Goal: Task Accomplishment & Management: Manage account settings

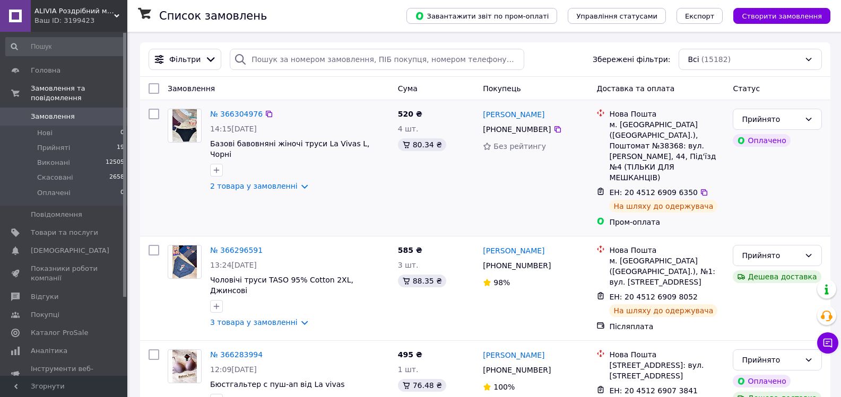
click at [817, 179] on div "Прийнято Оплачено" at bounding box center [777, 168] width 98 height 127
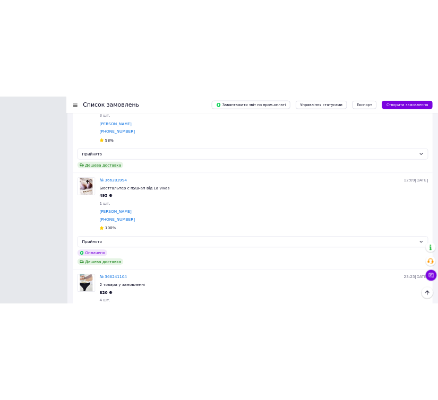
scroll to position [427, 0]
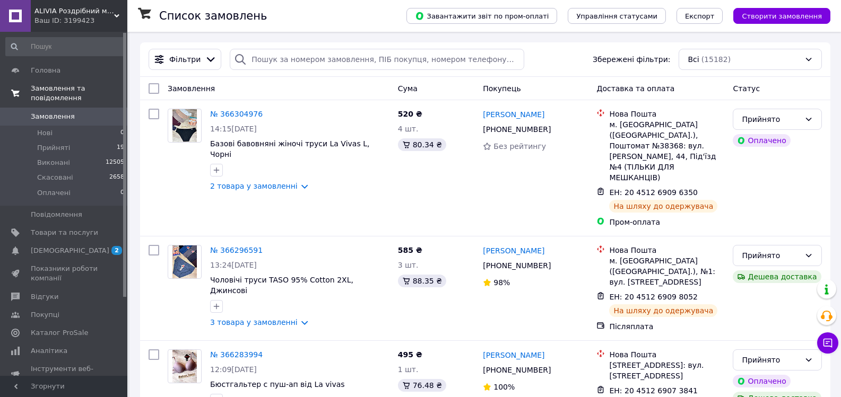
click at [69, 88] on span "Замовлення та повідомлення" at bounding box center [79, 93] width 97 height 19
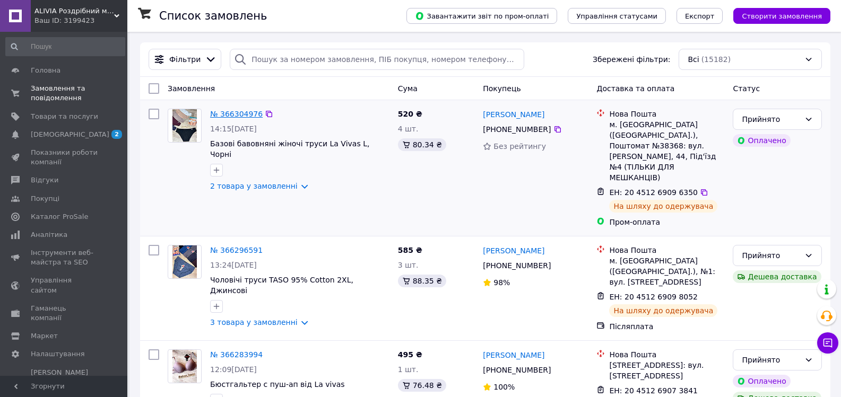
click at [236, 117] on link "№ 366304976" at bounding box center [236, 114] width 53 height 8
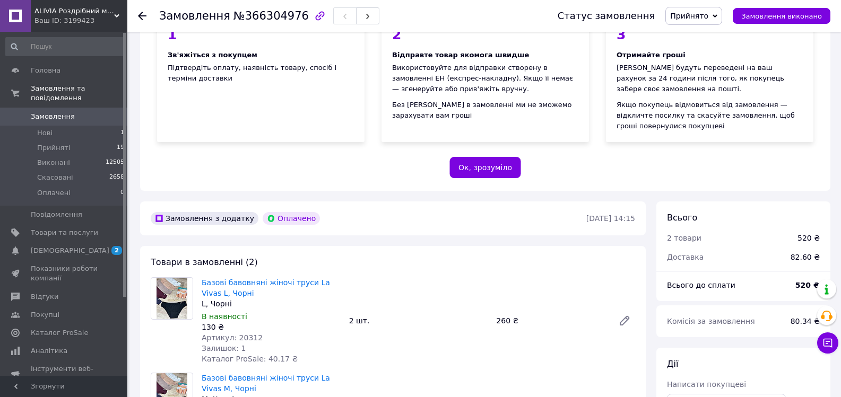
scroll to position [106, 0]
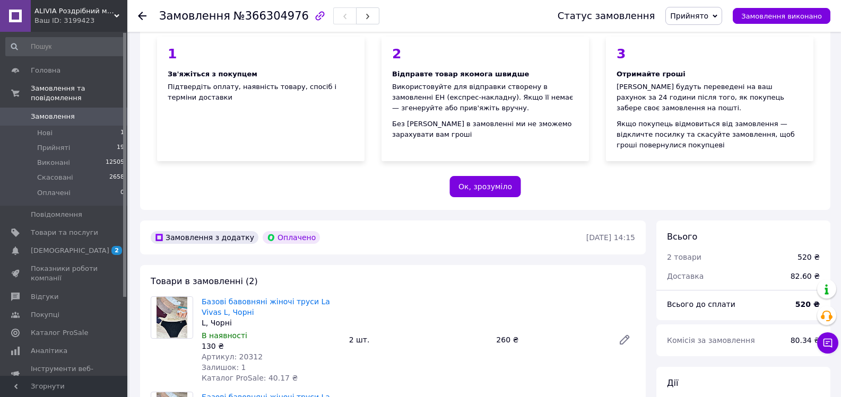
click at [142, 16] on use at bounding box center [142, 16] width 8 height 8
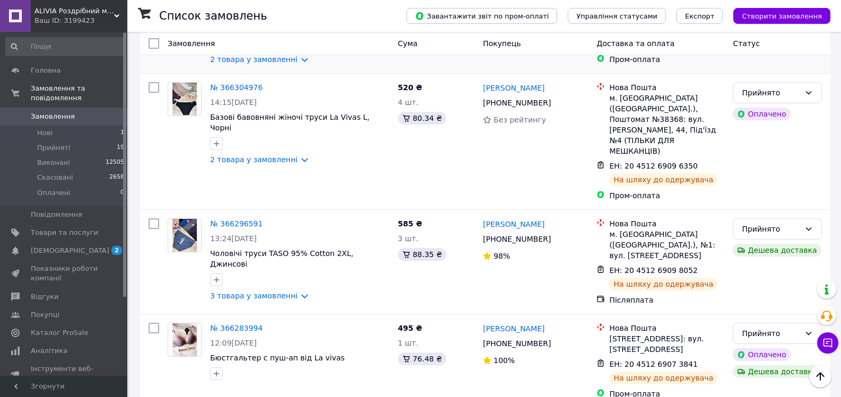
scroll to position [159, 0]
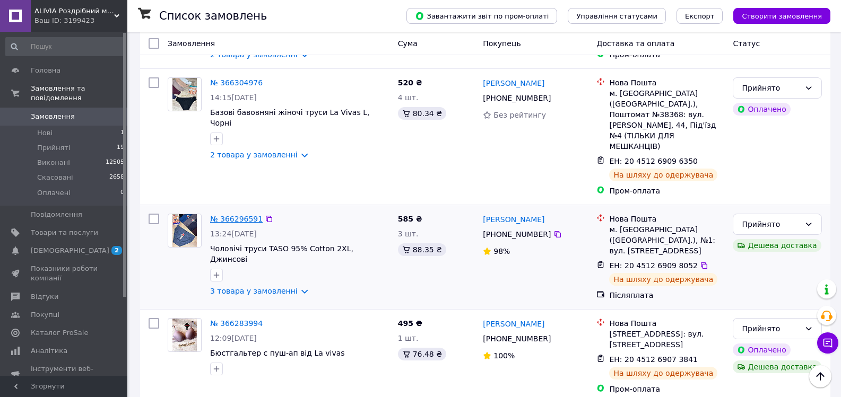
click at [231, 215] on link "№ 366296591" at bounding box center [236, 219] width 53 height 8
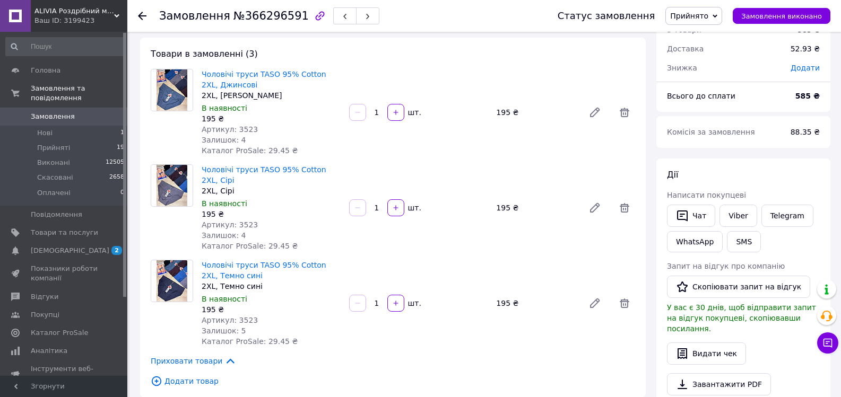
scroll to position [53, 0]
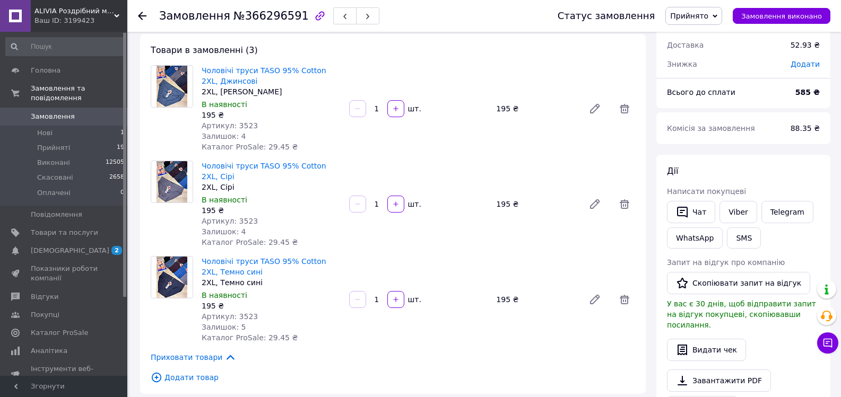
click at [138, 15] on use at bounding box center [142, 16] width 8 height 8
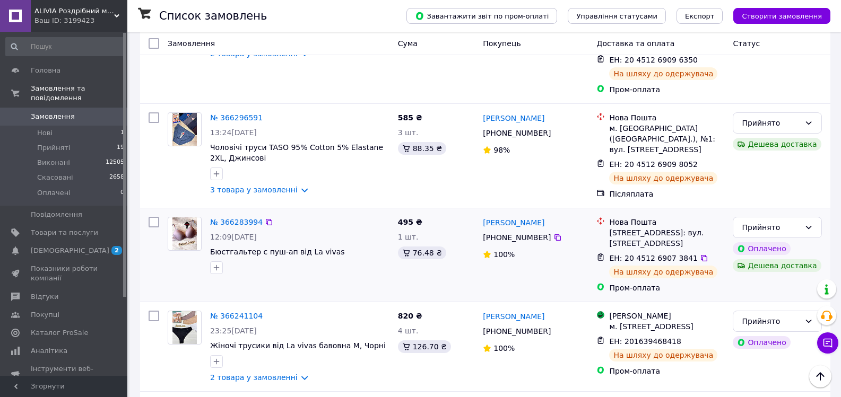
scroll to position [265, 0]
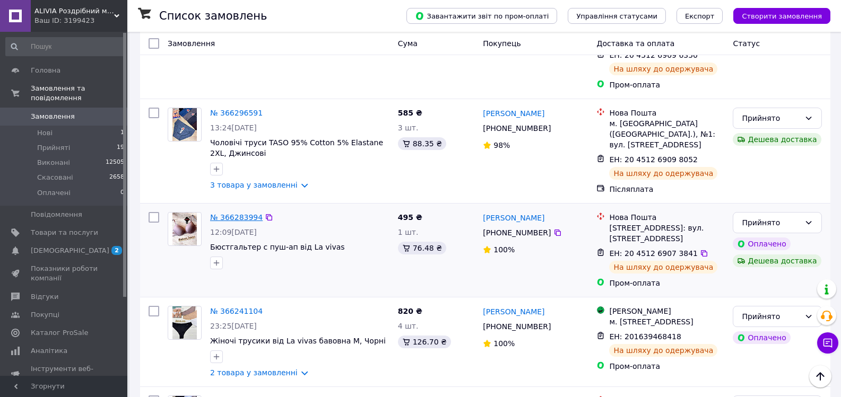
click at [231, 213] on link "№ 366283994" at bounding box center [236, 217] width 53 height 8
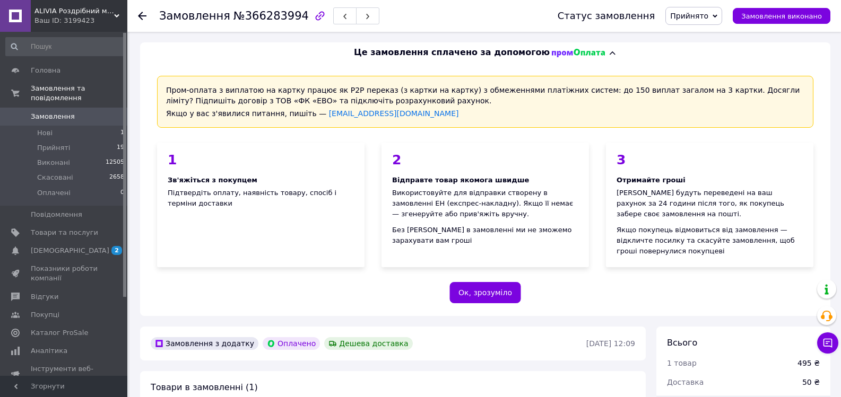
scroll to position [159, 0]
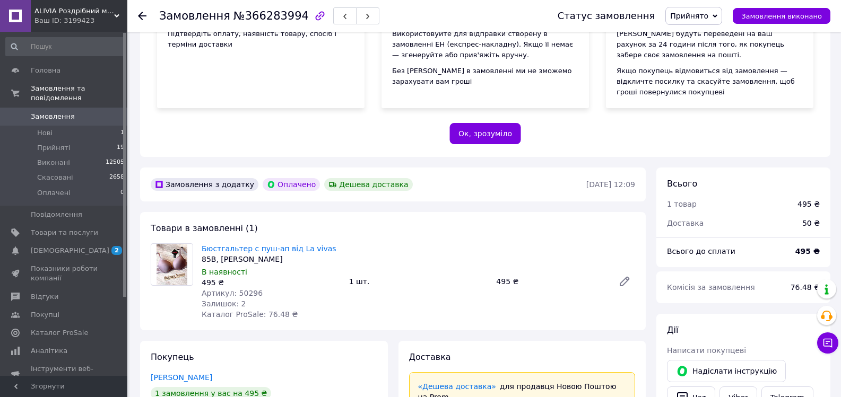
click at [142, 16] on icon at bounding box center [142, 16] width 8 height 8
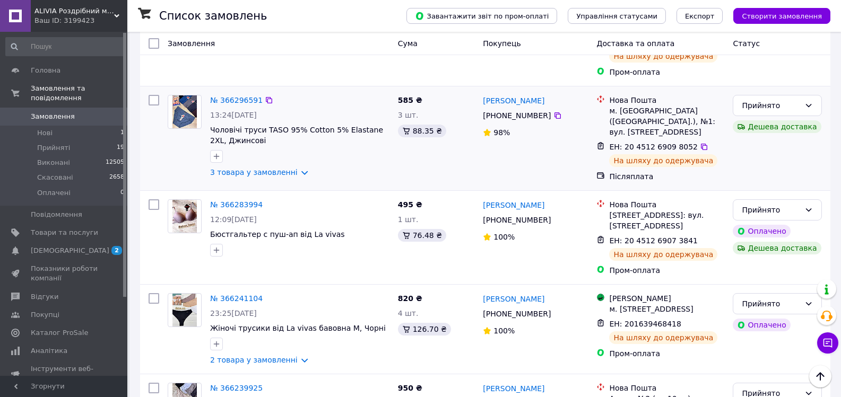
scroll to position [318, 0]
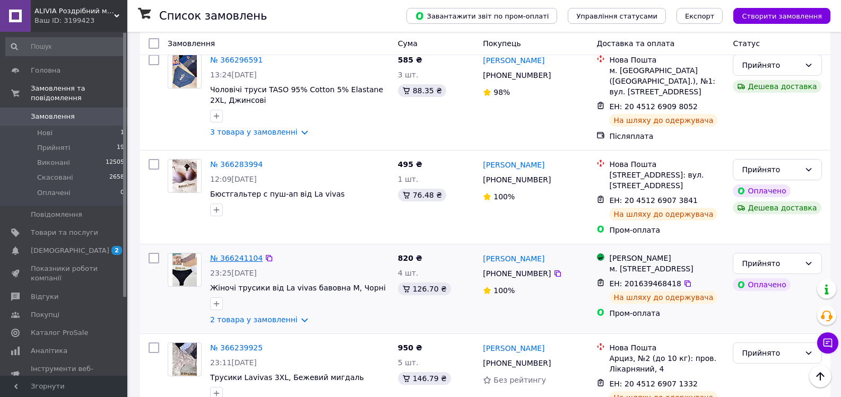
click at [233, 254] on link "№ 366241104" at bounding box center [236, 258] width 53 height 8
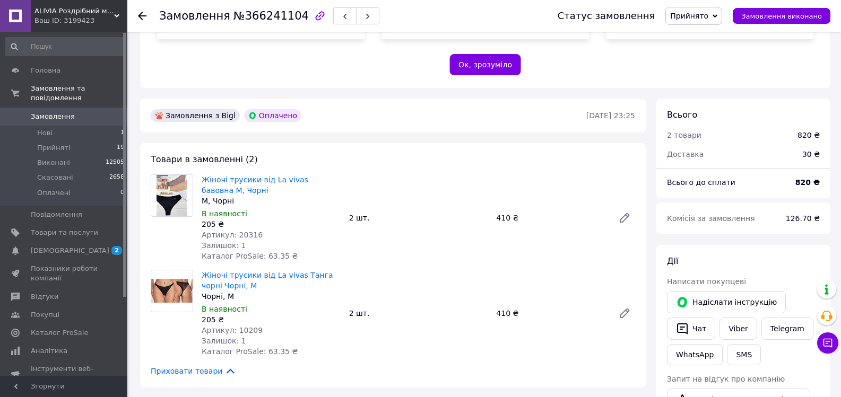
scroll to position [265, 0]
